Goal: Information Seeking & Learning: Learn about a topic

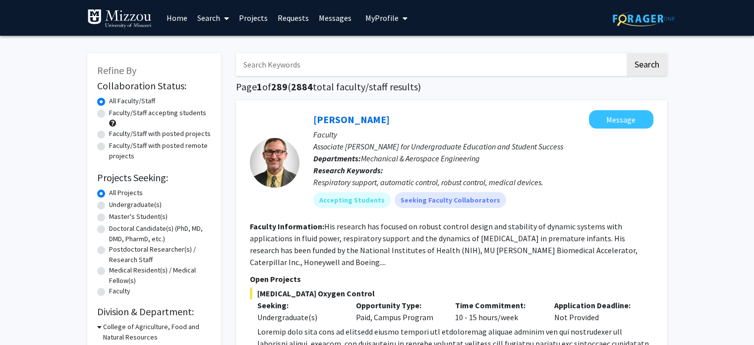
click at [109, 206] on label "Undergraduate(s)" at bounding box center [135, 204] width 53 height 10
click at [109, 206] on input "Undergraduate(s)" at bounding box center [112, 202] width 6 height 6
radio input "true"
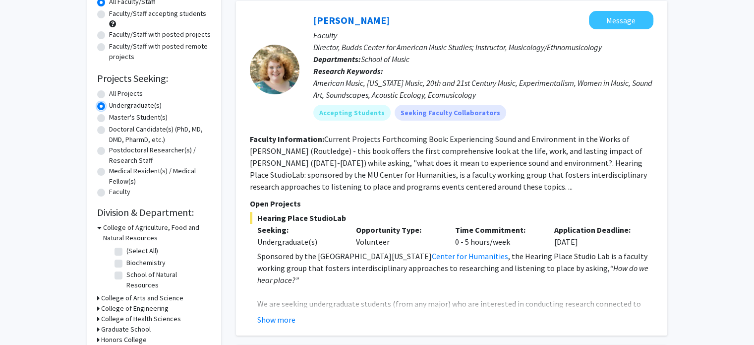
scroll to position [6, 0]
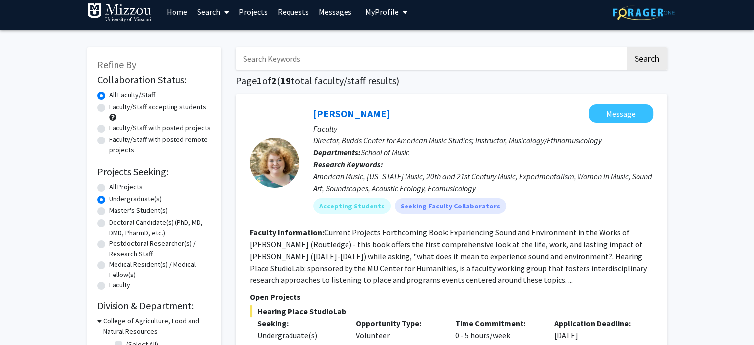
click at [310, 62] on input "Search Keywords" at bounding box center [430, 58] width 389 height 23
type input "policy"
click at [627, 47] on button "Search" at bounding box center [647, 58] width 41 height 23
radio input "true"
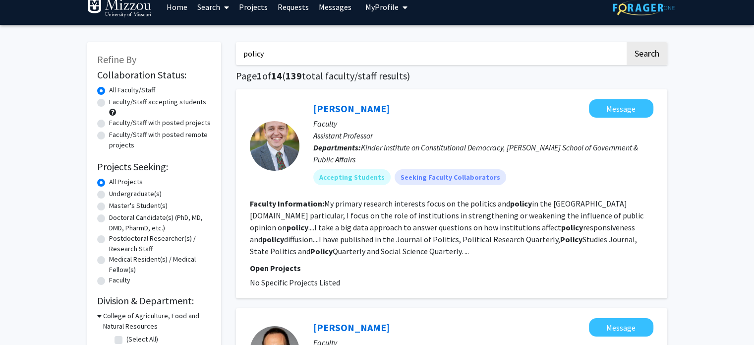
scroll to position [10, 0]
